Goal: Information Seeking & Learning: Check status

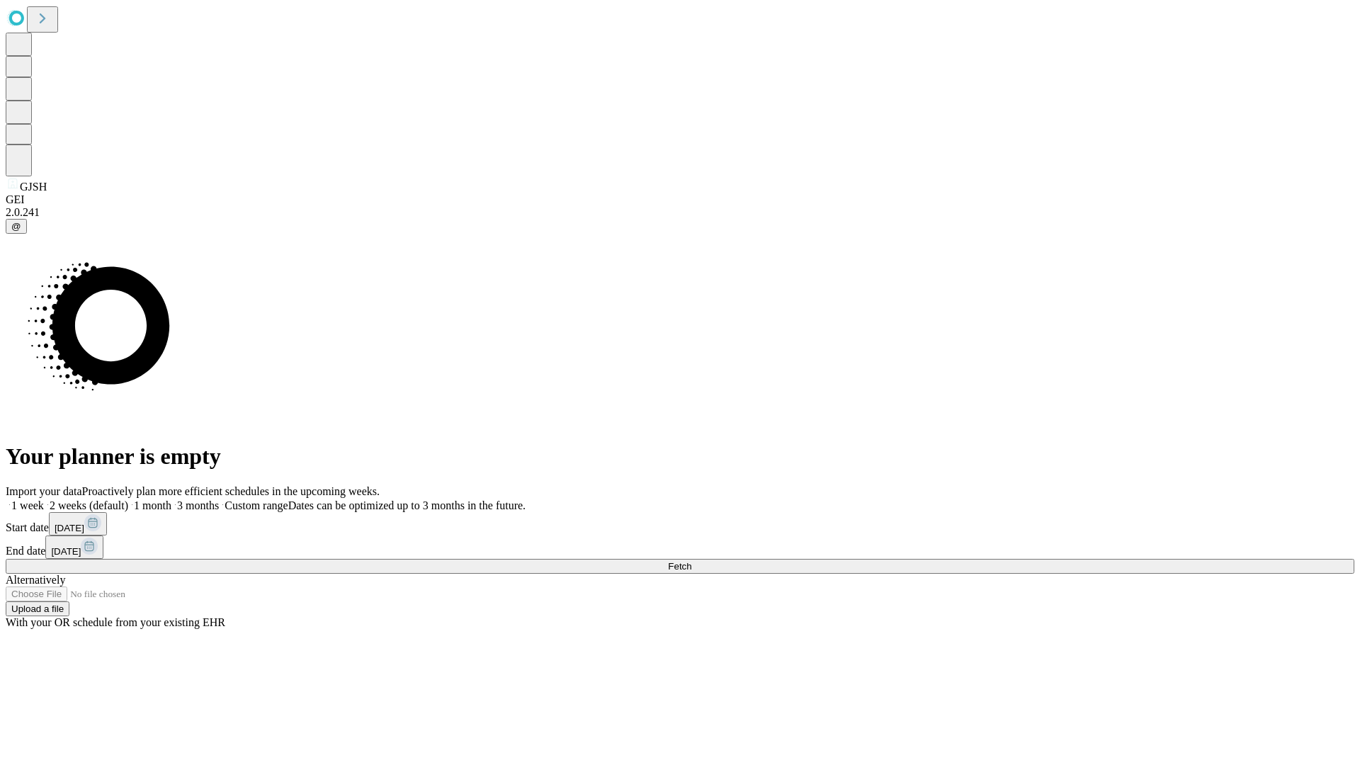
click at [691, 561] on span "Fetch" at bounding box center [679, 566] width 23 height 11
